Goal: Find specific page/section: Find specific page/section

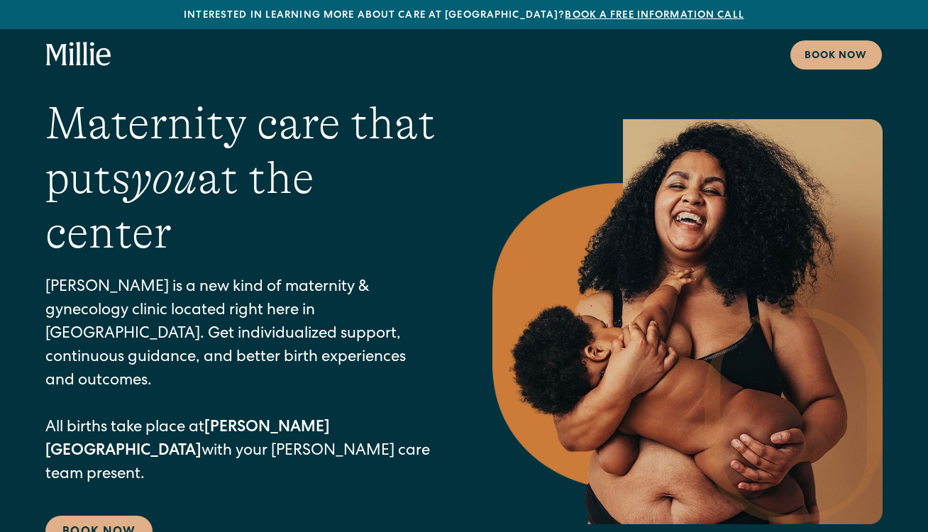
click at [72, 59] on icon "home" at bounding box center [72, 53] width 5 height 23
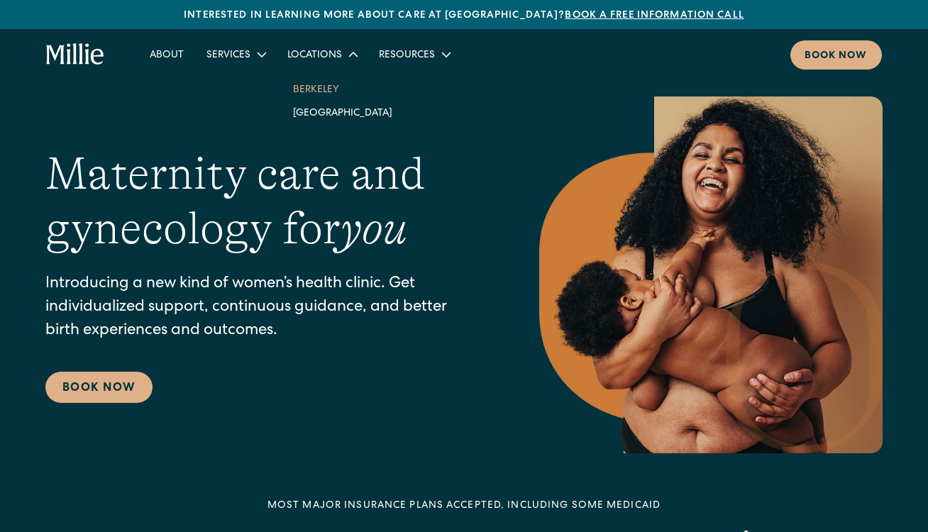
click at [302, 94] on link "Berkeley" at bounding box center [343, 88] width 122 height 23
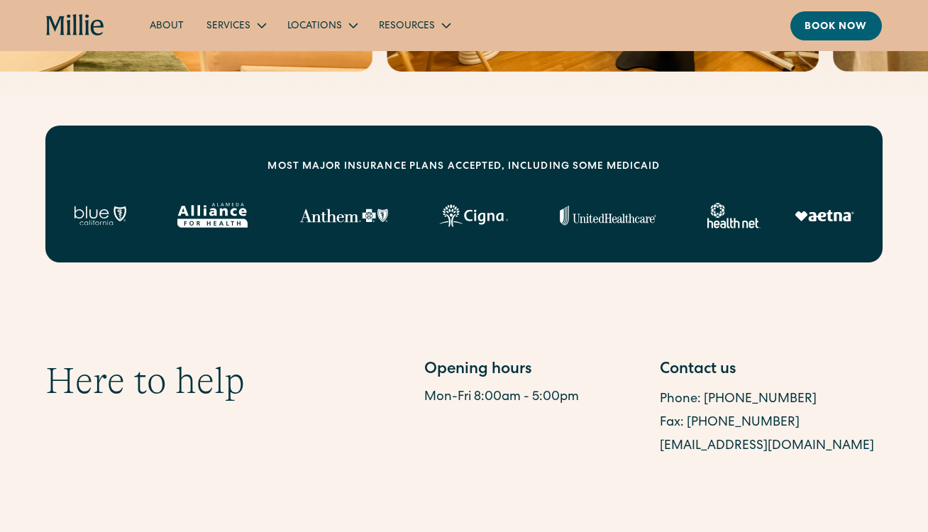
scroll to position [502, 0]
